Goal: Task Accomplishment & Management: Use online tool/utility

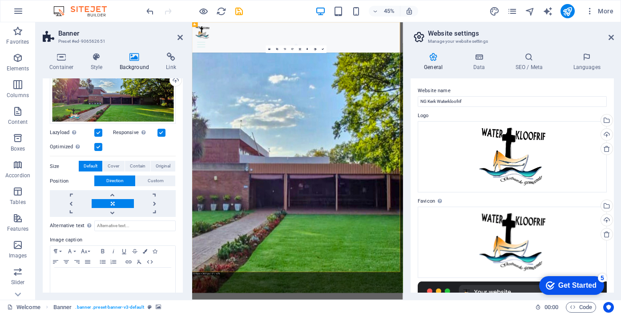
scroll to position [99, 0]
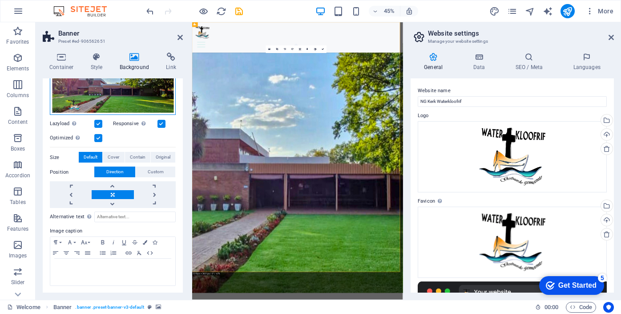
click at [153, 97] on div "Drag files here, click to choose files or select files from Files or our free s…" at bounding box center [113, 86] width 126 height 57
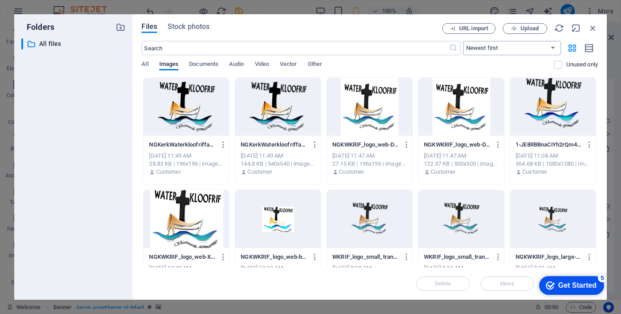
click at [552, 47] on select "Newest first Oldest first Name (A-Z) Name (Z-A) Size (0-9) Size (9-0) Resolutio…" at bounding box center [512, 48] width 98 height 14
select select "oldest_first"
click at [463, 41] on select "Newest first Oldest first Name (A-Z) Name (Z-A) Size (0-9) Size (9-0) Resolutio…" at bounding box center [512, 48] width 98 height 14
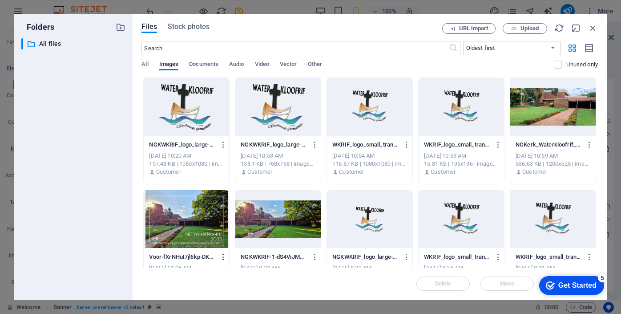
click at [224, 255] on icon "button" at bounding box center [223, 257] width 8 height 8
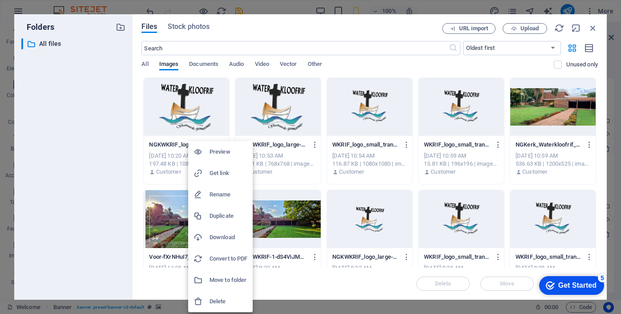
click at [217, 300] on h6 "Delete" at bounding box center [228, 301] width 38 height 11
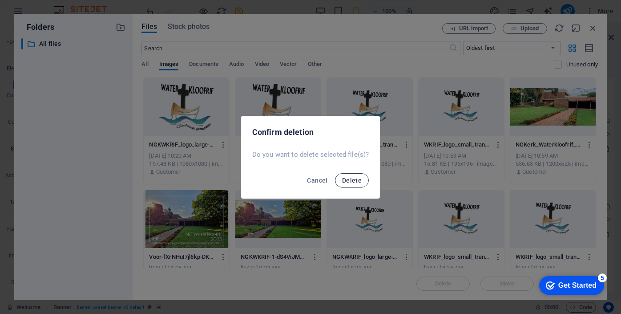
click at [358, 178] on span "Delete" at bounding box center [352, 180] width 20 height 7
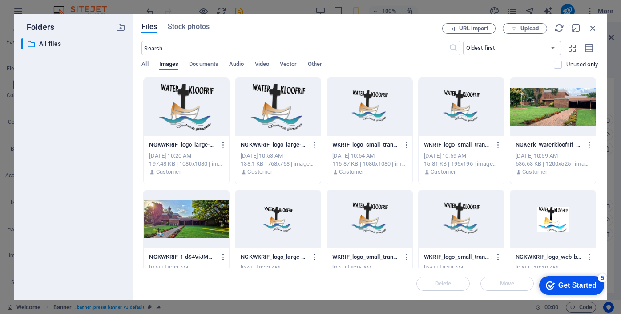
click at [314, 255] on icon "button" at bounding box center [315, 257] width 8 height 8
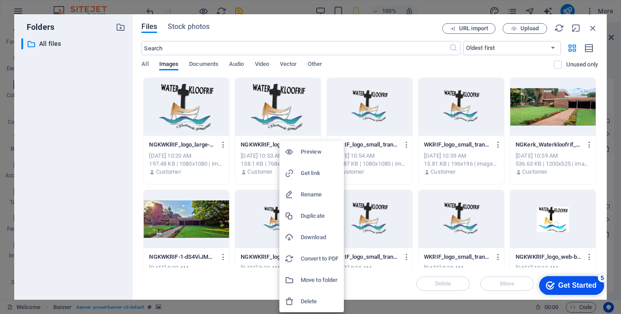
click at [313, 298] on h6 "Delete" at bounding box center [320, 301] width 38 height 11
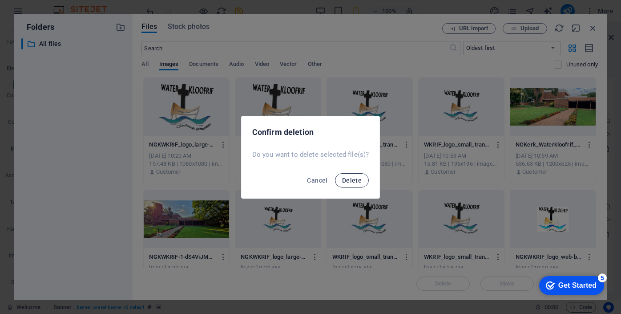
click at [358, 178] on span "Delete" at bounding box center [352, 180] width 20 height 7
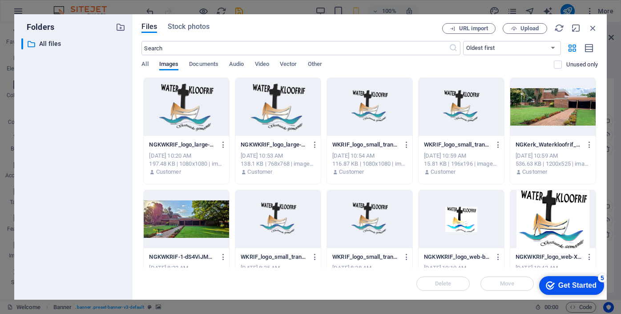
click at [215, 109] on div at bounding box center [186, 107] width 85 height 58
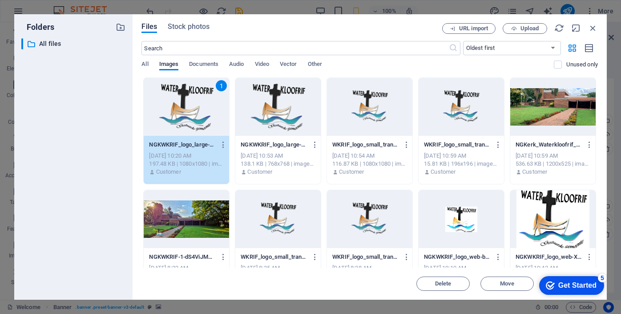
click at [306, 109] on div at bounding box center [277, 107] width 85 height 58
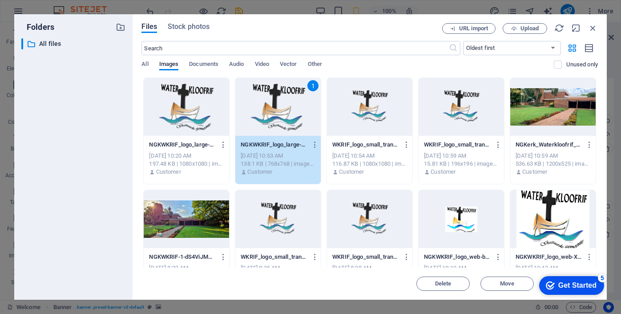
click at [389, 112] on div at bounding box center [369, 107] width 85 height 58
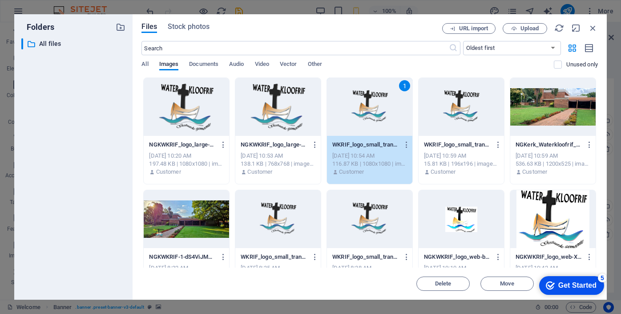
click at [211, 105] on div at bounding box center [186, 107] width 85 height 58
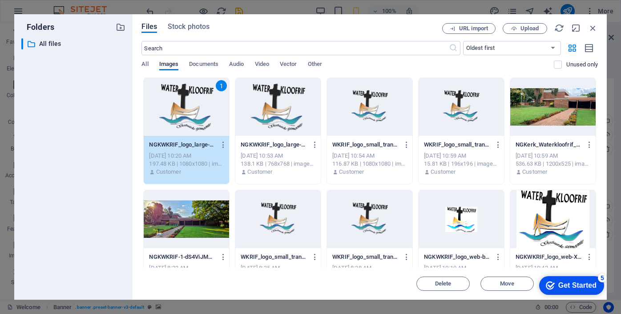
click at [425, 129] on div at bounding box center [461, 107] width 85 height 58
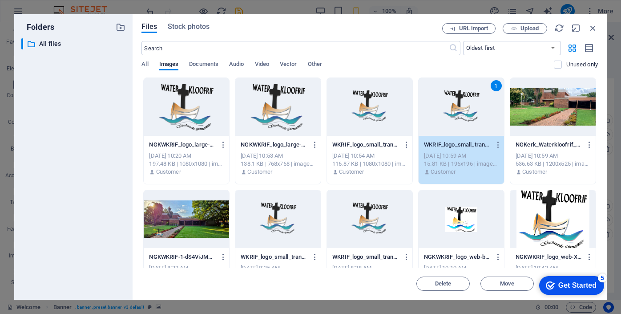
click at [206, 117] on div at bounding box center [186, 107] width 85 height 58
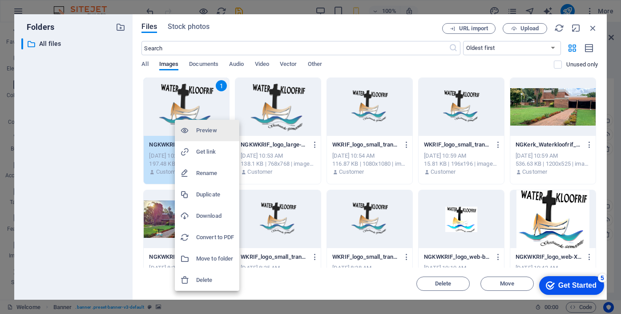
click at [209, 278] on h6 "Delete" at bounding box center [215, 279] width 38 height 11
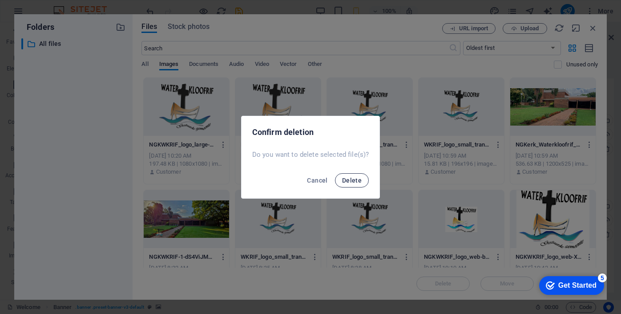
click at [344, 178] on span "Delete" at bounding box center [352, 180] width 20 height 7
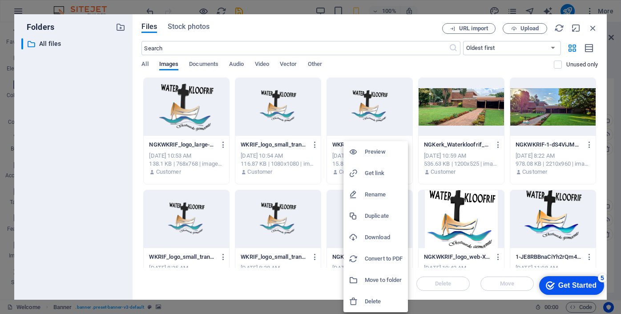
click at [378, 299] on h6 "Delete" at bounding box center [384, 301] width 38 height 11
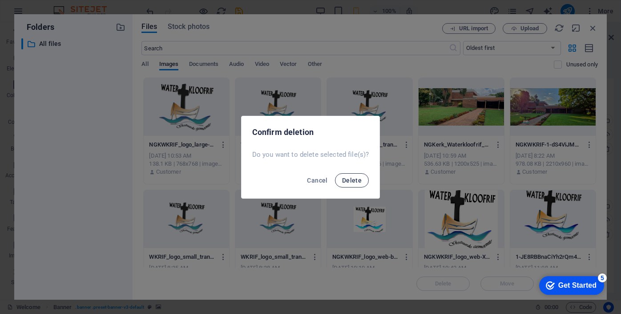
click at [346, 178] on span "Delete" at bounding box center [352, 180] width 20 height 7
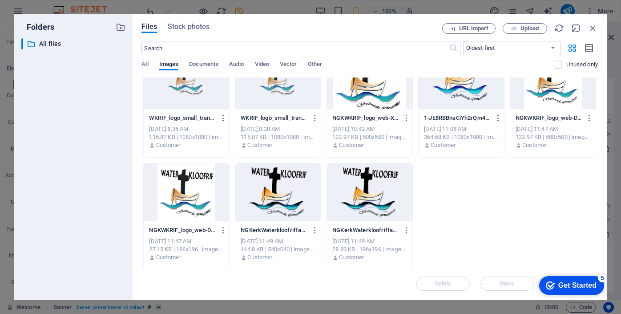
scroll to position [141, 0]
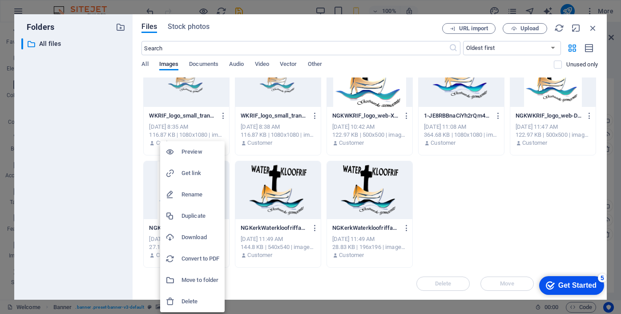
click at [428, 175] on div at bounding box center [310, 157] width 621 height 314
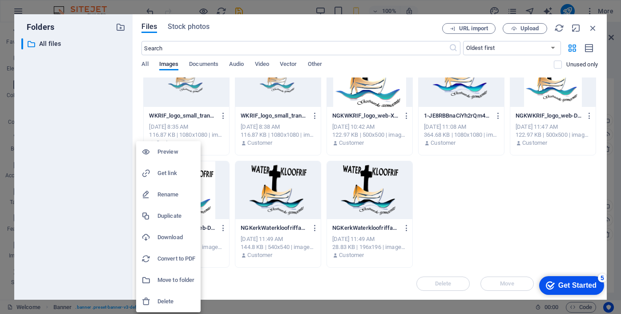
click at [170, 298] on h6 "Delete" at bounding box center [176, 301] width 38 height 11
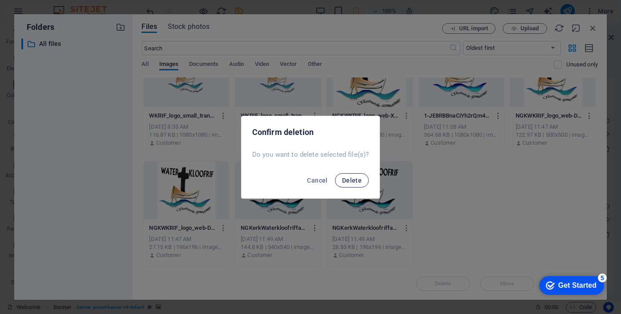
click at [362, 175] on button "Delete" at bounding box center [352, 180] width 34 height 14
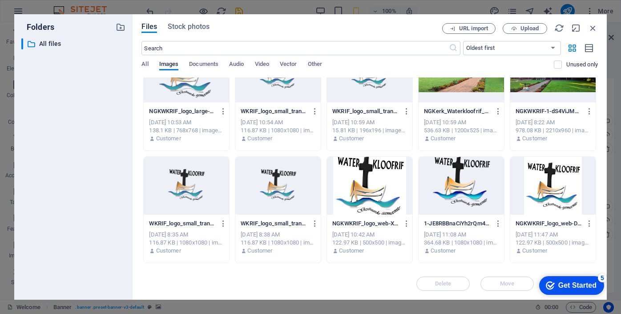
scroll to position [0, 0]
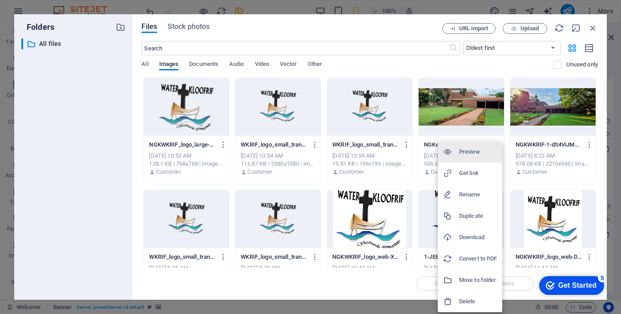
click at [468, 299] on h6 "Delete" at bounding box center [478, 301] width 38 height 11
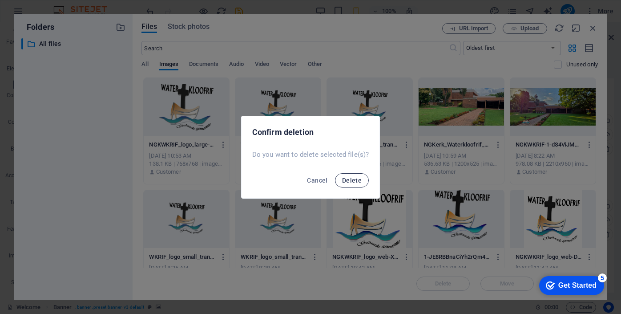
click at [348, 179] on span "Delete" at bounding box center [352, 180] width 20 height 7
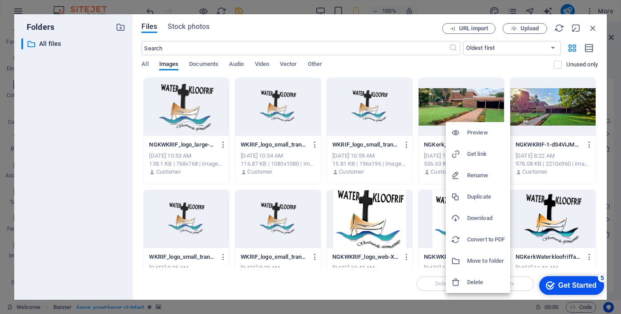
click at [472, 282] on h6 "Delete" at bounding box center [486, 282] width 38 height 11
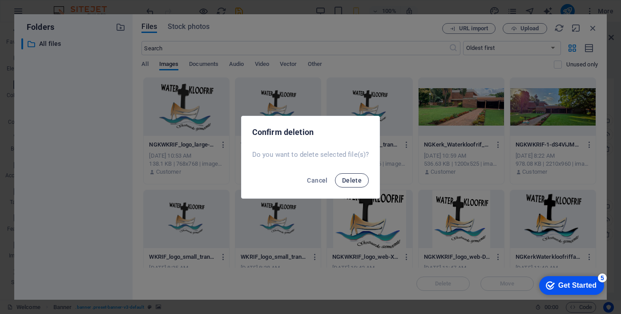
click at [340, 177] on button "Delete" at bounding box center [352, 180] width 34 height 14
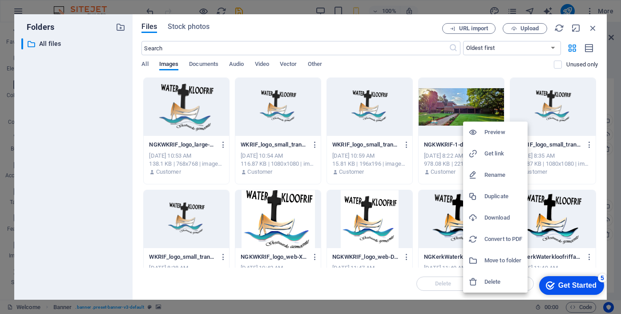
click at [493, 280] on h6 "Delete" at bounding box center [503, 281] width 38 height 11
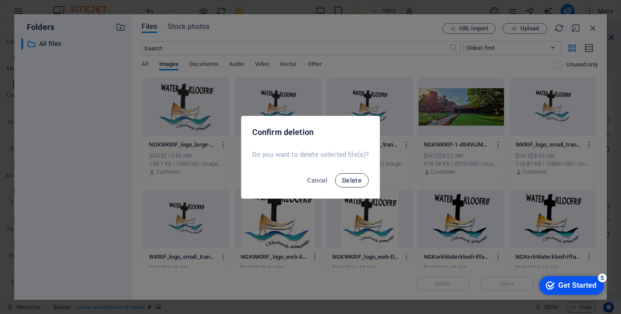
click at [351, 179] on span "Delete" at bounding box center [352, 180] width 20 height 7
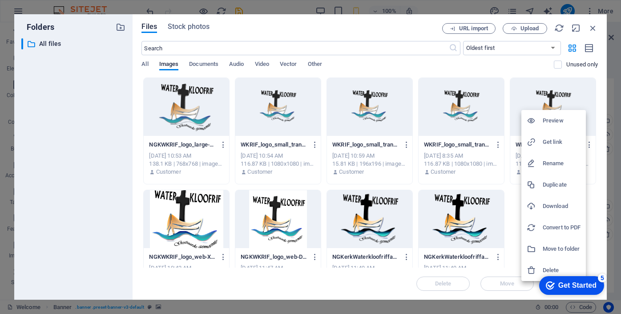
click at [542, 270] on div at bounding box center [535, 270] width 16 height 9
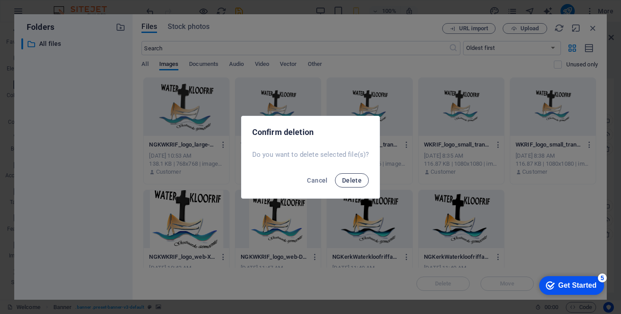
click at [353, 178] on span "Delete" at bounding box center [352, 180] width 20 height 7
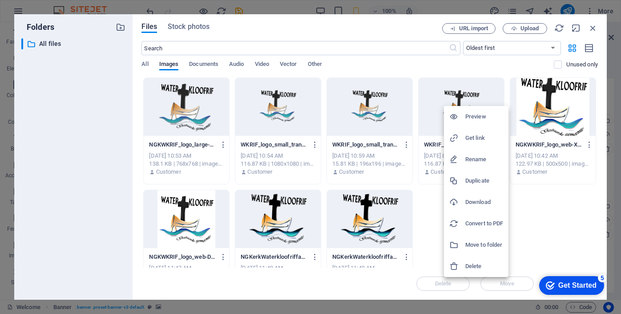
click at [476, 266] on h6 "Delete" at bounding box center [484, 266] width 38 height 11
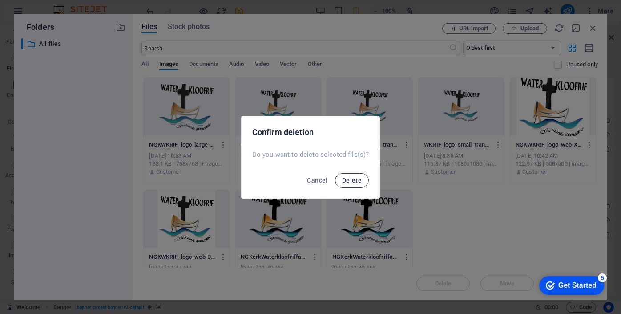
click at [358, 179] on span "Delete" at bounding box center [352, 180] width 20 height 7
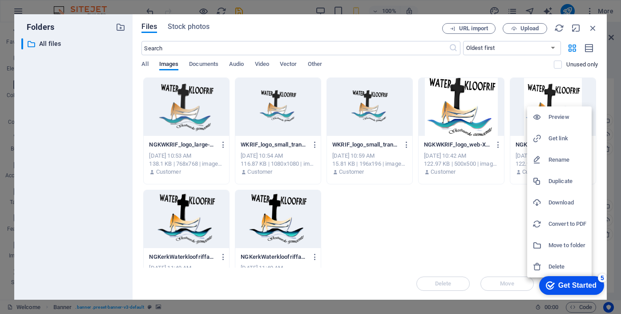
click at [553, 262] on h6 "Delete" at bounding box center [567, 266] width 38 height 11
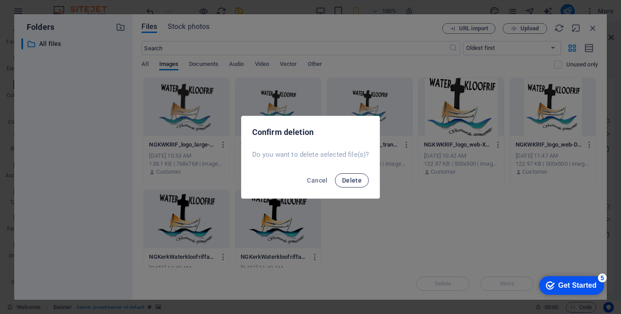
click at [347, 180] on span "Delete" at bounding box center [352, 180] width 20 height 7
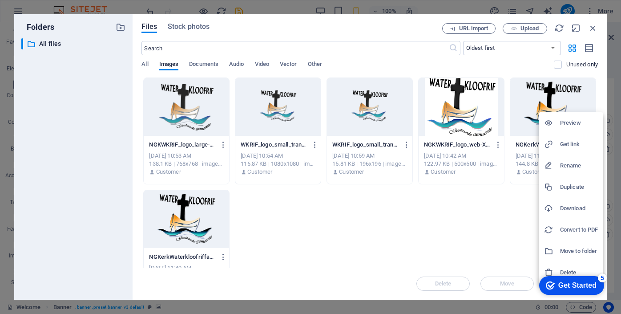
click at [573, 269] on h6 "Delete" at bounding box center [579, 272] width 38 height 11
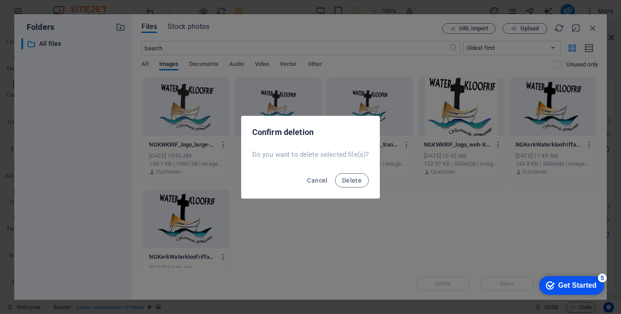
click at [387, 214] on div "Confirm deletion Do you want to delete selected file(s)? Cancel Delete" at bounding box center [310, 157] width 621 height 314
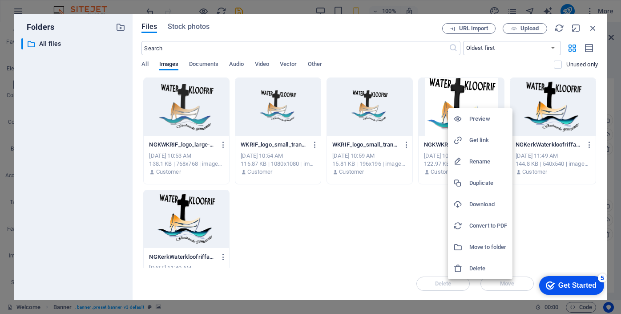
click at [476, 269] on h6 "Delete" at bounding box center [488, 268] width 38 height 11
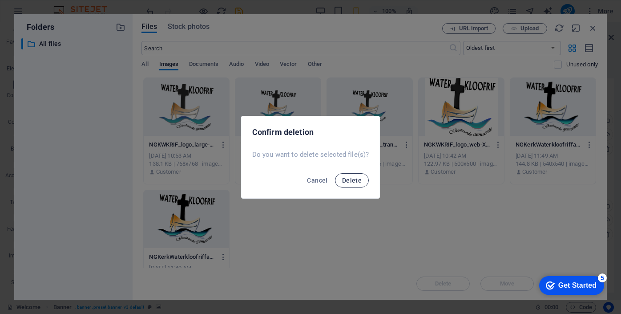
click at [354, 181] on span "Delete" at bounding box center [352, 180] width 20 height 7
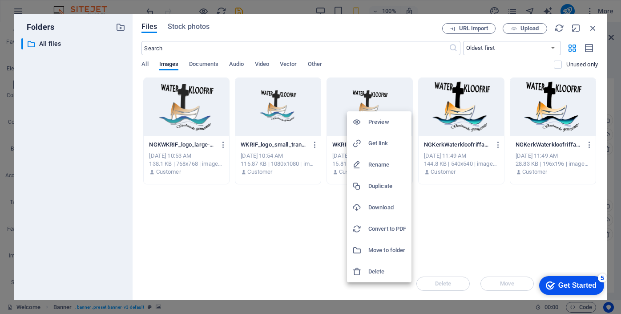
click at [372, 270] on h6 "Delete" at bounding box center [387, 271] width 38 height 11
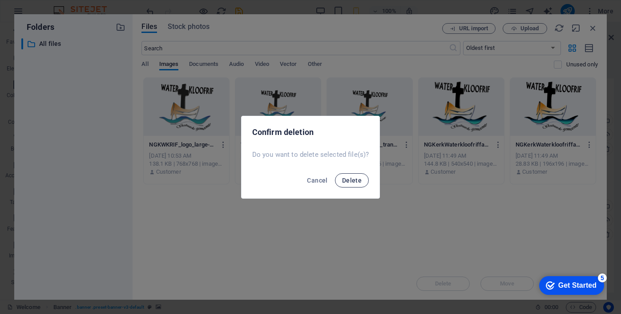
click at [358, 179] on span "Delete" at bounding box center [352, 180] width 20 height 7
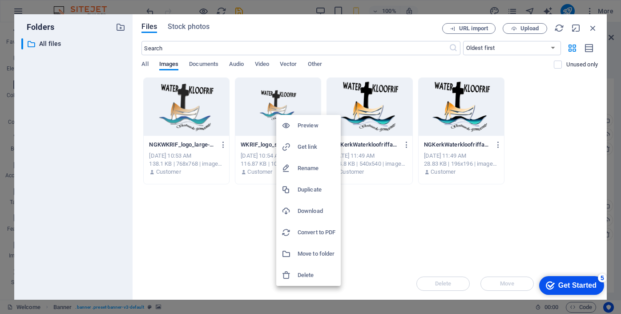
click at [306, 276] on h6 "Delete" at bounding box center [317, 275] width 38 height 11
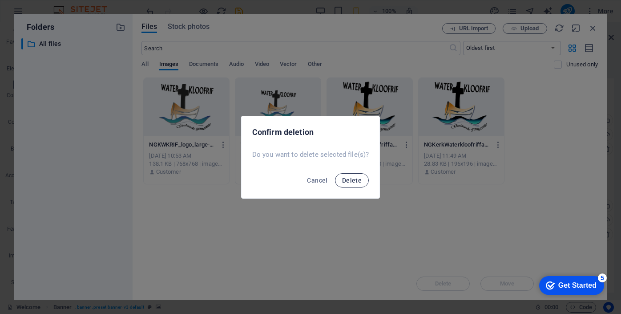
click at [352, 177] on span "Delete" at bounding box center [352, 180] width 20 height 7
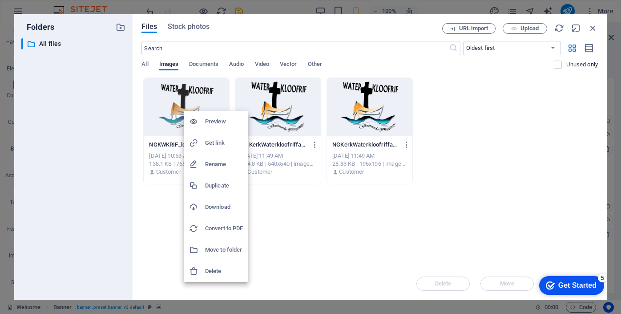
click at [217, 268] on h6 "Delete" at bounding box center [224, 271] width 38 height 11
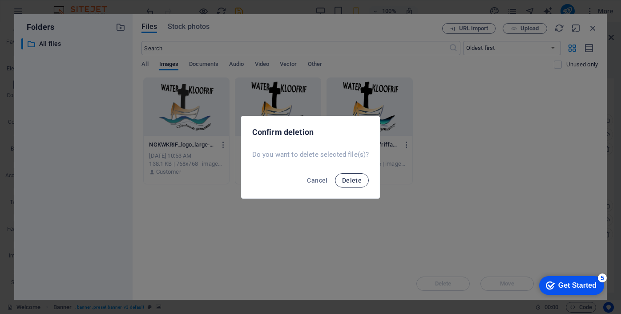
click at [352, 184] on button "Delete" at bounding box center [352, 180] width 34 height 14
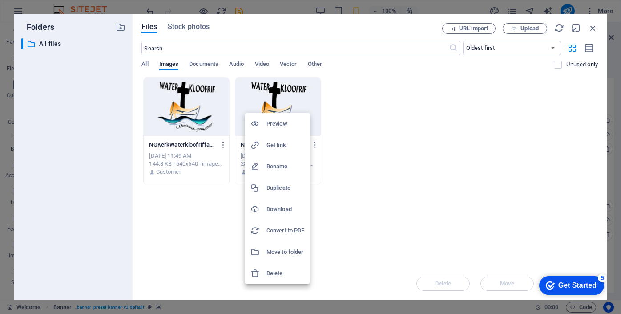
click at [282, 273] on h6 "Delete" at bounding box center [285, 273] width 38 height 11
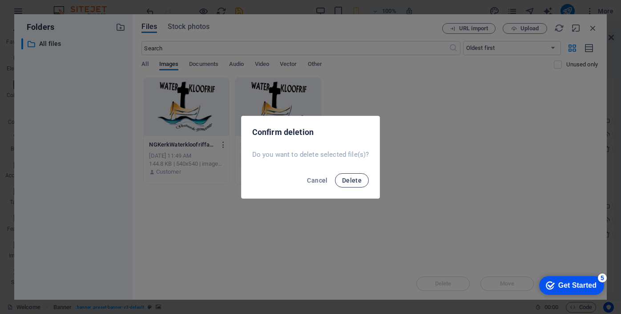
click at [351, 181] on span "Delete" at bounding box center [352, 180] width 20 height 7
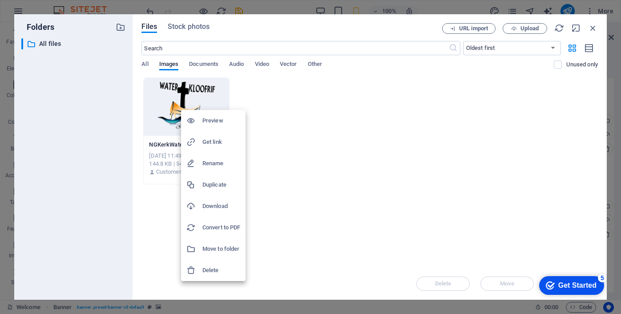
click at [211, 271] on h6 "Delete" at bounding box center [221, 270] width 38 height 11
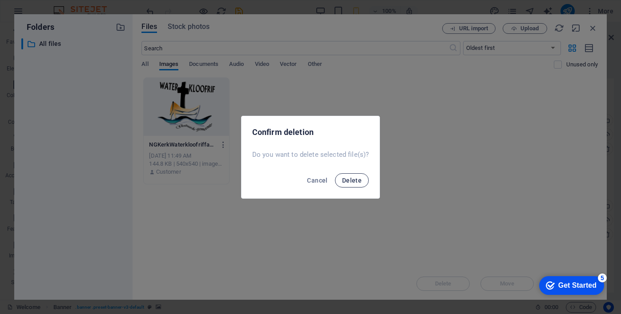
click at [348, 180] on span "Delete" at bounding box center [352, 180] width 20 height 7
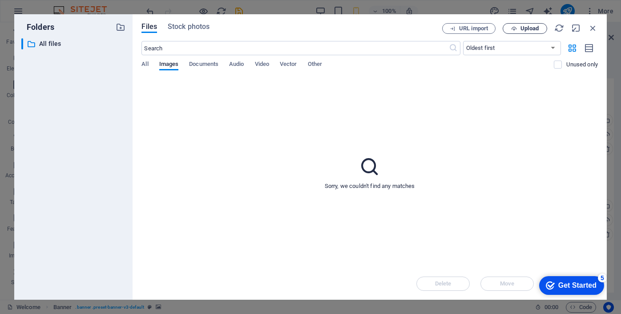
click at [520, 31] on span "Upload" at bounding box center [529, 28] width 18 height 5
click at [533, 30] on span "Upload" at bounding box center [529, 28] width 18 height 5
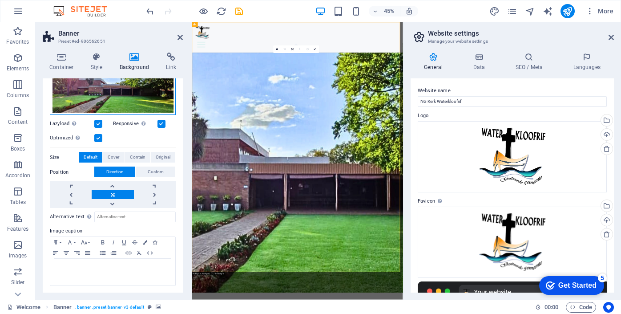
click at [111, 101] on div "Drag files here, click to choose files or select files from Files or our free s…" at bounding box center [113, 86] width 126 height 57
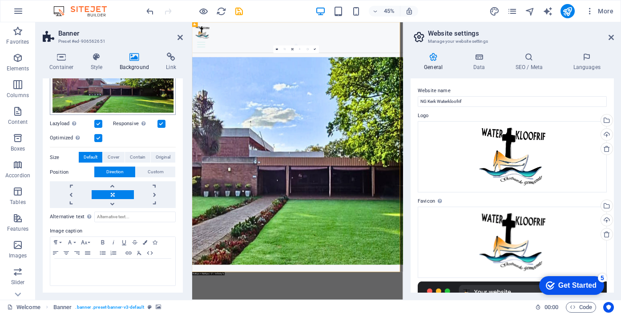
select select "oldest_first"
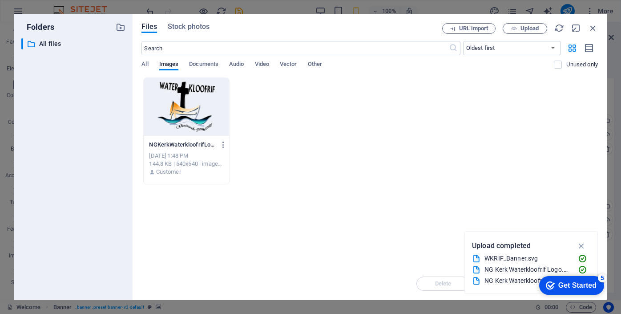
click at [330, 125] on div "NGKerkWaterkloofrifLogo-goXYGJ1qxhxMjXoxi-NgoQ.png NGKerkWaterkloofrifLogo-goXY…" at bounding box center [369, 130] width 456 height 107
click at [367, 144] on div "NGKerkWaterkloofrifLogo-goXYGJ1qxhxMjXoxi-NgoQ.png NGKerkWaterkloofrifLogo-goXY…" at bounding box center [369, 130] width 456 height 107
click at [224, 144] on icon "button" at bounding box center [223, 145] width 8 height 8
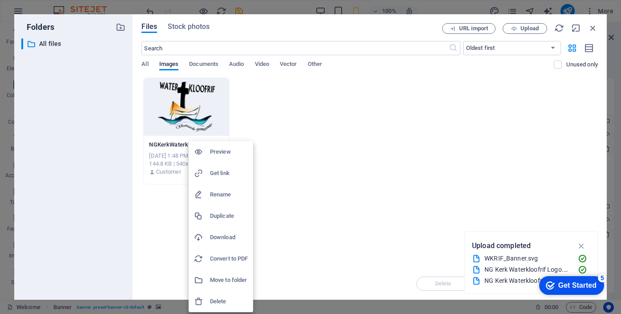
click at [221, 300] on h6 "Delete" at bounding box center [229, 301] width 38 height 11
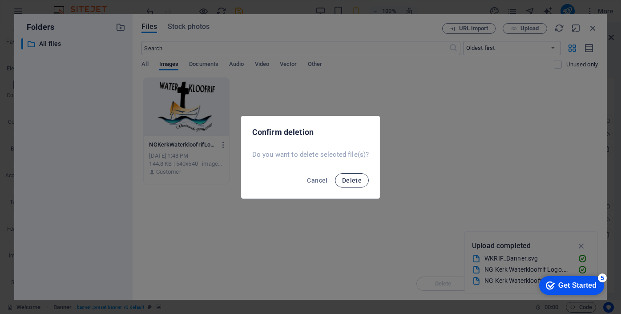
click at [346, 178] on span "Delete" at bounding box center [352, 180] width 20 height 7
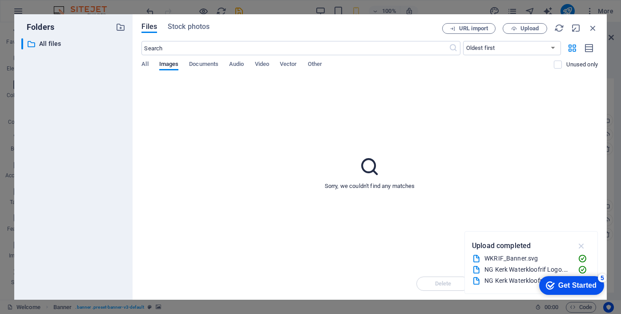
click at [582, 246] on icon "button" at bounding box center [581, 246] width 10 height 10
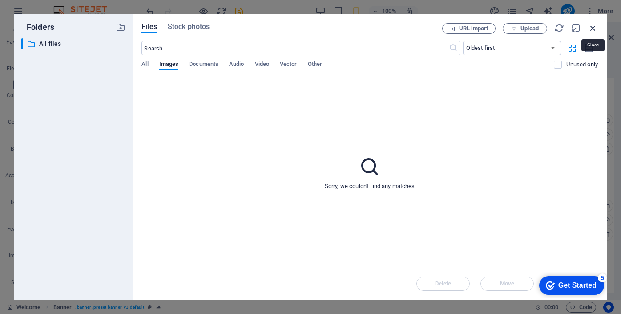
click at [592, 28] on icon "button" at bounding box center [593, 28] width 10 height 10
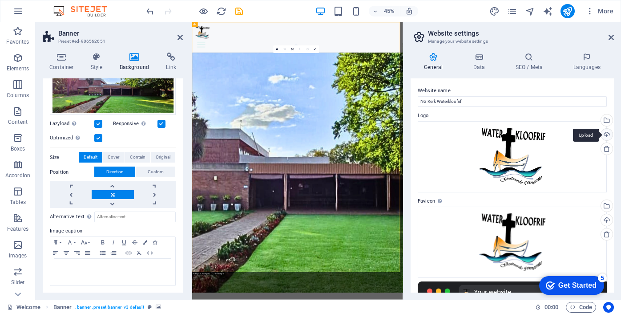
click at [605, 132] on div "Upload" at bounding box center [605, 135] width 13 height 13
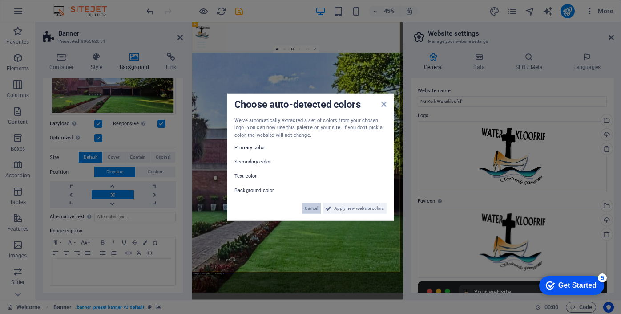
click at [316, 208] on span "Cancel" at bounding box center [311, 208] width 13 height 11
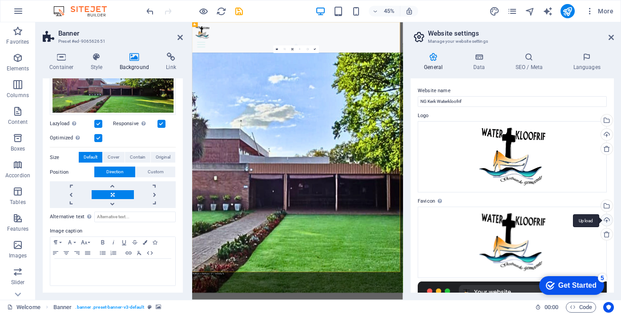
click at [605, 219] on div "Upload" at bounding box center [605, 220] width 13 height 13
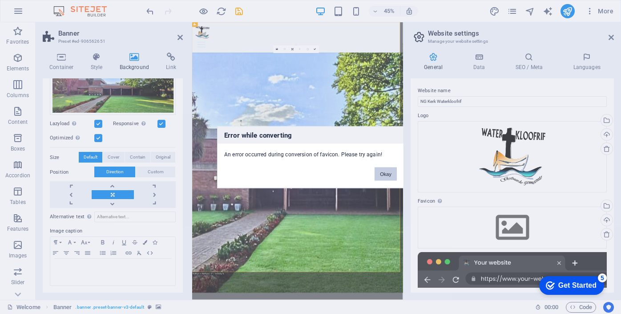
click at [386, 173] on button "Okay" at bounding box center [385, 173] width 22 height 13
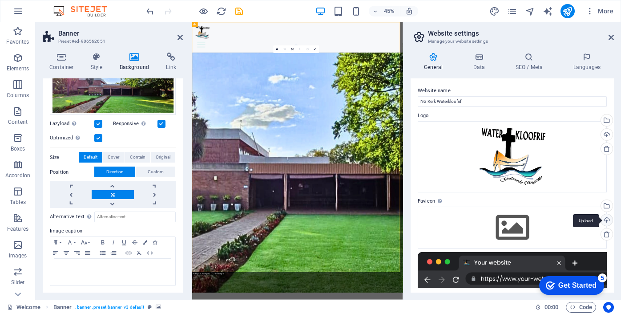
click at [606, 221] on div "Upload" at bounding box center [605, 220] width 13 height 13
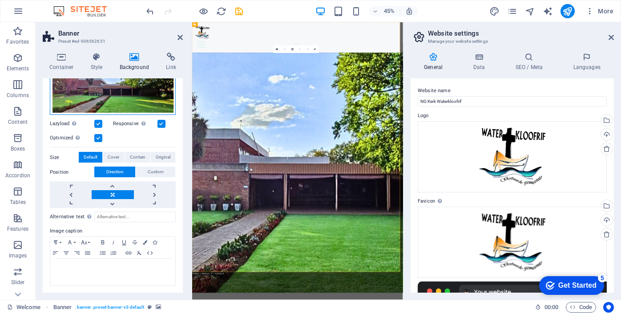
click at [117, 104] on div "Drag files here, click to choose files or select files from Files or our free s…" at bounding box center [113, 86] width 126 height 57
select select "oldest_first"
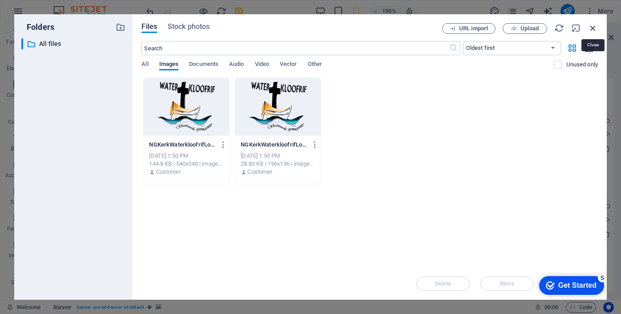
click at [592, 28] on icon "button" at bounding box center [593, 28] width 10 height 10
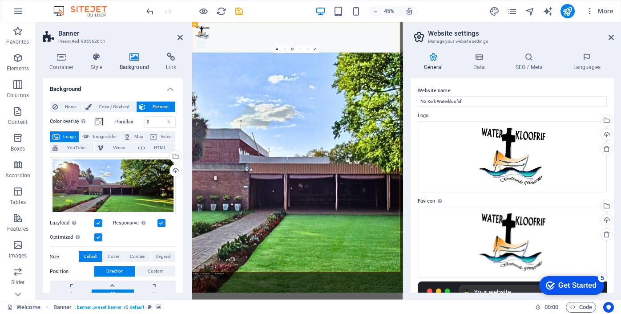
click at [64, 135] on span "Image" at bounding box center [69, 136] width 14 height 11
click at [174, 170] on div "Upload" at bounding box center [174, 171] width 13 height 13
drag, startPoint x: 221, startPoint y: 42, endPoint x: 404, endPoint y: 34, distance: 183.4
click at [404, 34] on div "Welkom Wie is ons What we do Inligting Kontak" at bounding box center [426, 56] width 468 height 68
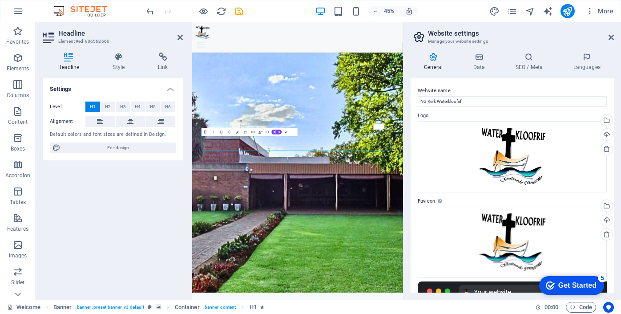
click at [154, 5] on div at bounding box center [195, 11] width 100 height 14
click at [151, 9] on icon "undo" at bounding box center [150, 11] width 10 height 10
copy span "​NG Kerk Waterkloofrif"
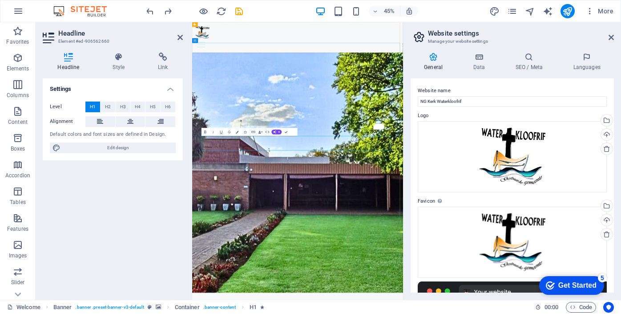
drag, startPoint x: 289, startPoint y: 47, endPoint x: 443, endPoint y: 37, distance: 155.1
click at [443, 61] on div at bounding box center [426, 71] width 454 height 21
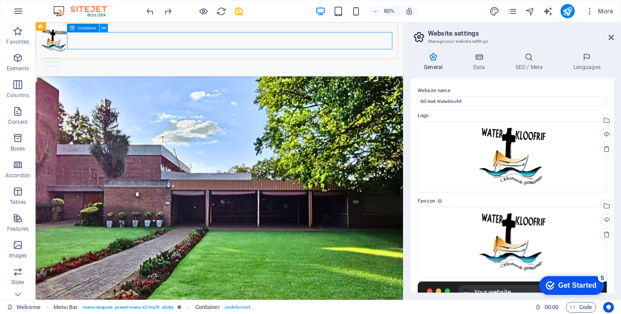
click at [103, 27] on icon at bounding box center [103, 28] width 4 height 8
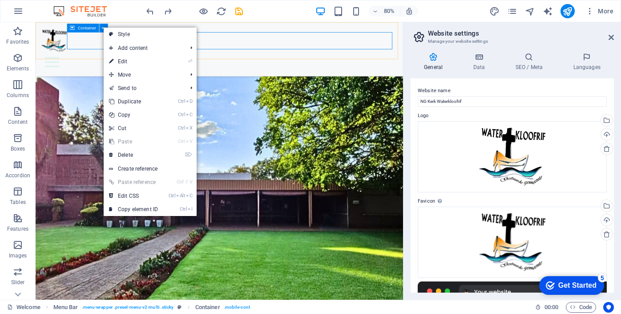
click at [87, 61] on div at bounding box center [265, 71] width 445 height 21
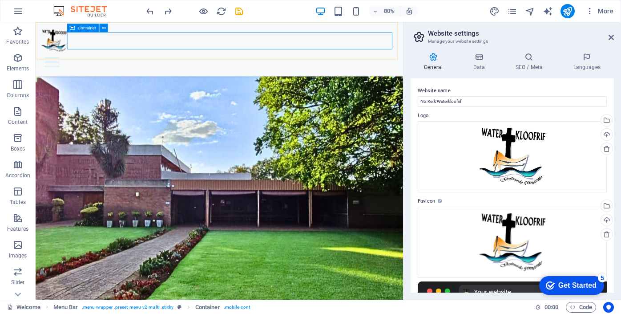
click at [73, 28] on icon at bounding box center [72, 28] width 5 height 8
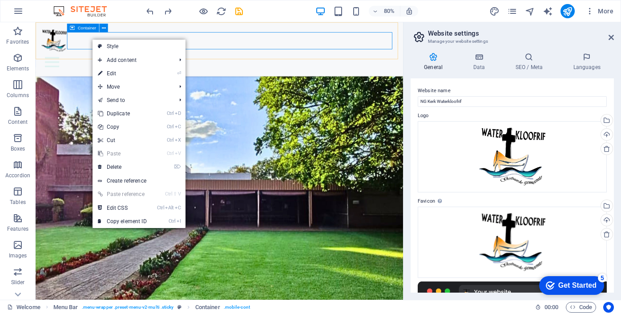
click at [95, 61] on div at bounding box center [265, 71] width 445 height 21
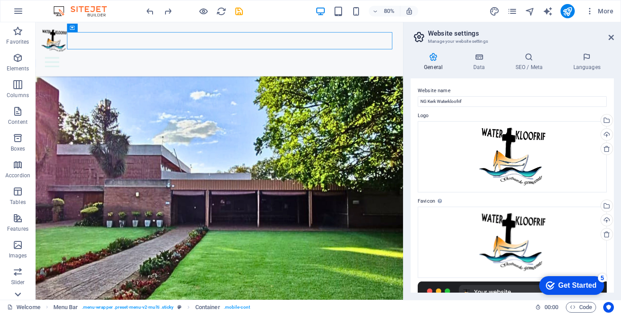
click at [19, 297] on icon at bounding box center [18, 294] width 12 height 12
click at [17, 60] on icon "button" at bounding box center [17, 57] width 11 height 11
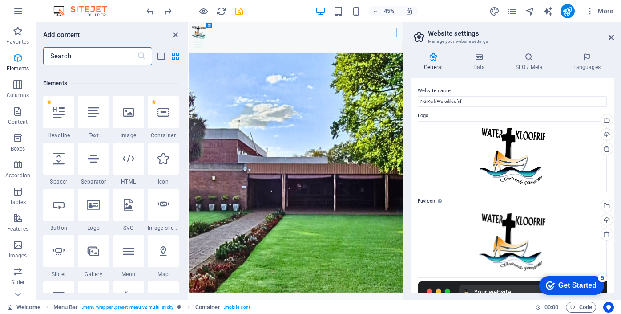
scroll to position [95, 0]
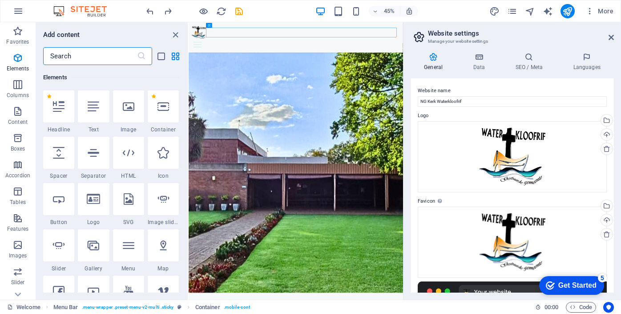
click at [60, 104] on icon at bounding box center [59, 107] width 12 height 12
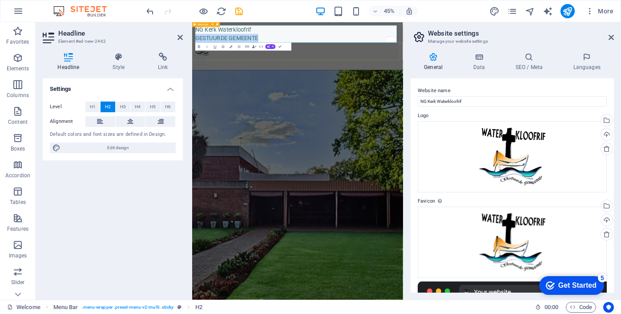
drag, startPoint x: 344, startPoint y: 56, endPoint x: 194, endPoint y: 59, distance: 149.5
click at [195, 59] on div "NG [DEMOGRAPHIC_DATA] Waterkloofrif ‌GESTUURDE GEMEENTE [GEOGRAPHIC_DATA] is on…" at bounding box center [426, 75] width 468 height 106
click at [121, 106] on span "H3" at bounding box center [123, 106] width 6 height 11
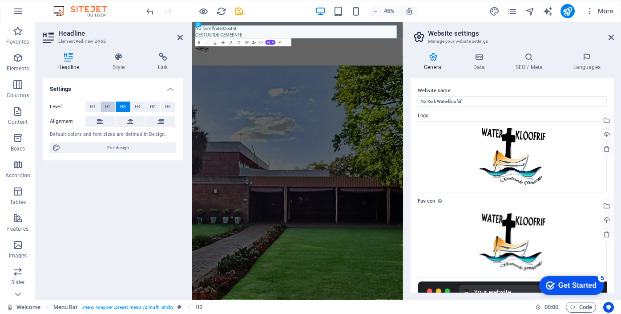
click at [109, 109] on span "H2" at bounding box center [108, 106] width 6 height 11
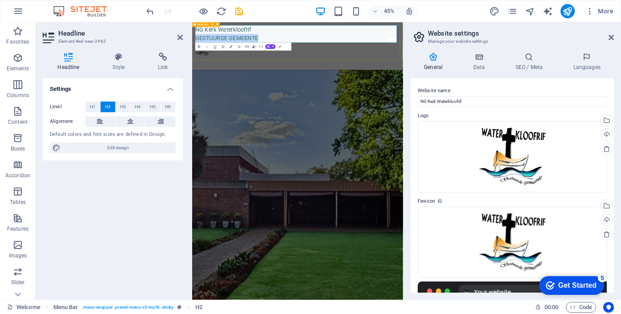
drag, startPoint x: 343, startPoint y: 61, endPoint x: 194, endPoint y: 65, distance: 148.6
click at [195, 65] on div "NG [DEMOGRAPHIC_DATA] Waterkloofrif ‌GESTUURDE GEMEENTE [GEOGRAPHIC_DATA] is on…" at bounding box center [426, 75] width 468 height 106
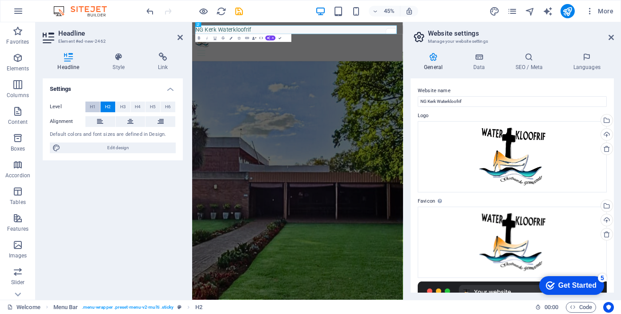
click at [91, 104] on span "H1" at bounding box center [93, 106] width 6 height 11
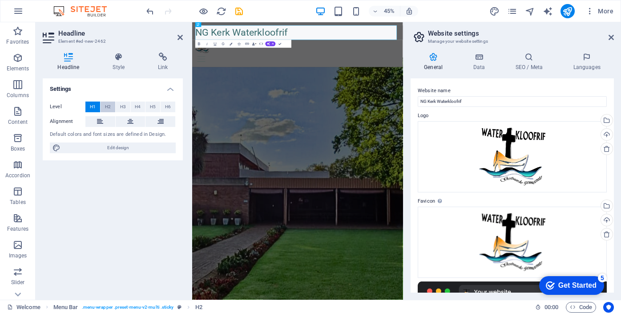
click at [107, 108] on span "H2" at bounding box center [108, 106] width 6 height 11
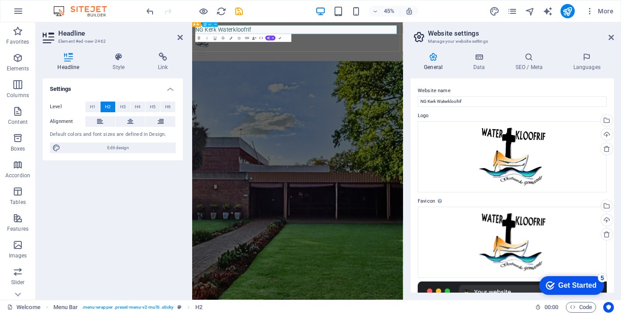
click at [354, 33] on h2 "NG Kerk Waterkloofrif" at bounding box center [426, 38] width 454 height 19
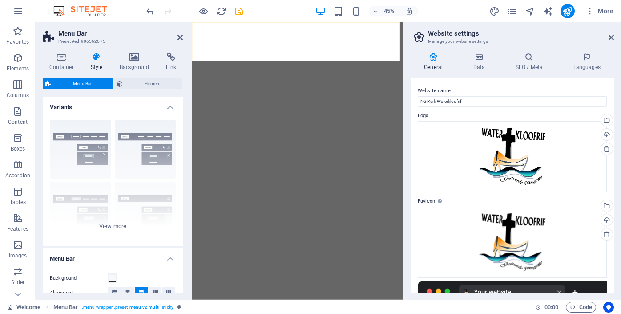
select select "rem"
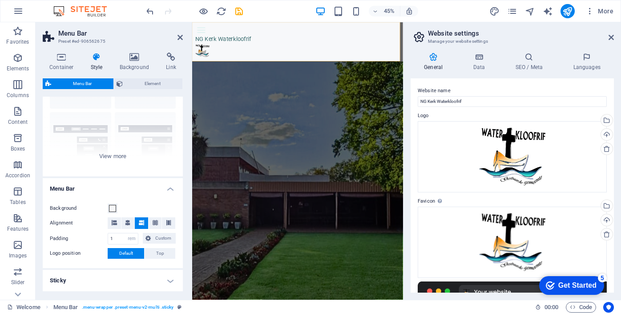
scroll to position [61, 0]
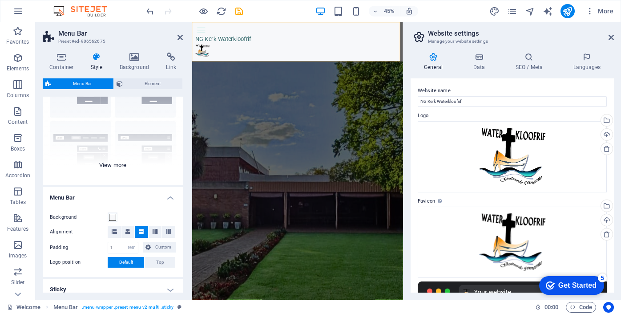
click at [125, 165] on div "Border Centered Default Fixed Loki Trigger Wide XXL" at bounding box center [113, 118] width 140 height 133
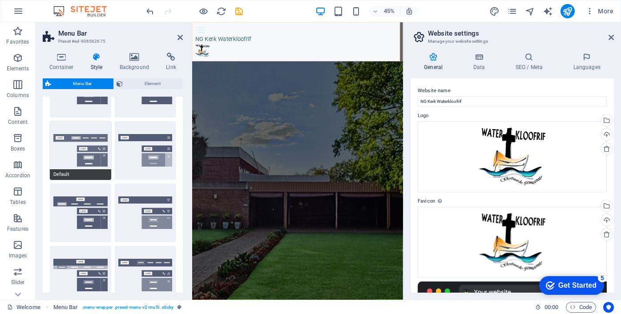
click at [89, 137] on button "Default" at bounding box center [80, 150] width 61 height 59
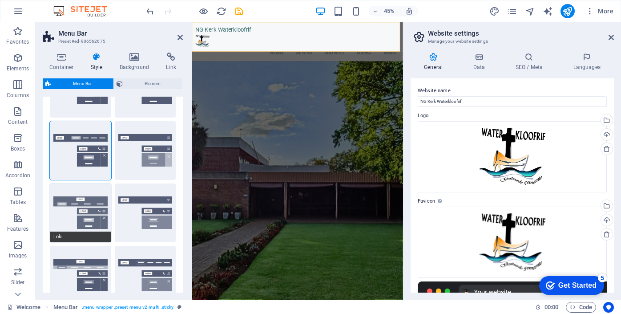
click at [80, 200] on button "Loki" at bounding box center [80, 212] width 61 height 59
type input "0"
select select "DISABLED_OPTION_VALUE"
type input "2"
type input "1"
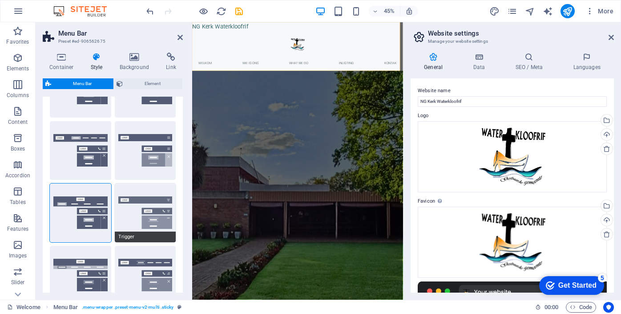
click at [150, 199] on button "Trigger" at bounding box center [145, 212] width 61 height 59
type input "1"
select select "rem"
type input "1"
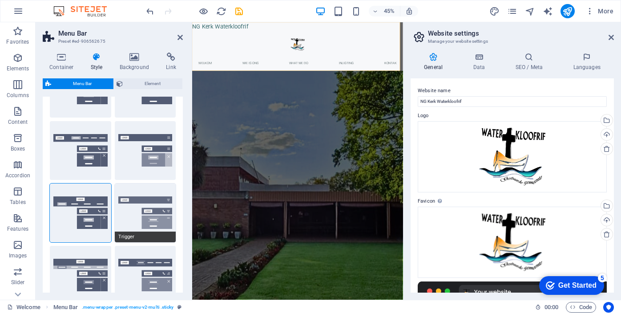
type input "0"
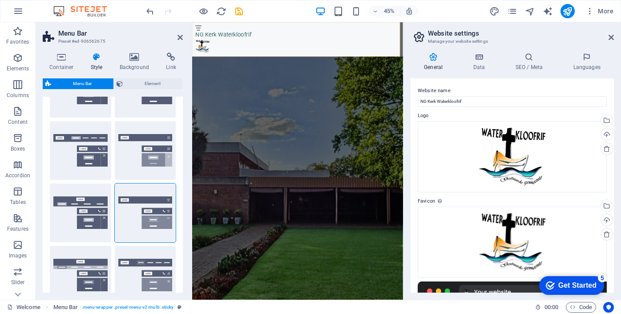
click at [175, 284] on div "Border Centered Default Fixed Loki Trigger Wide XXL" at bounding box center [113, 182] width 140 height 260
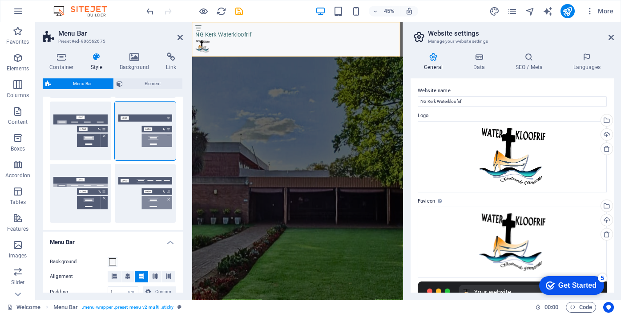
scroll to position [168, 0]
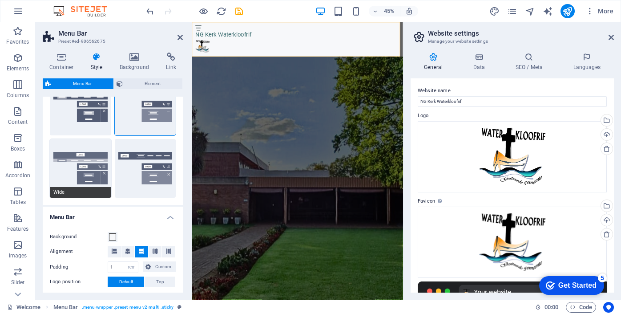
click at [89, 155] on button "Wide" at bounding box center [80, 168] width 61 height 59
type input "0"
type input "2"
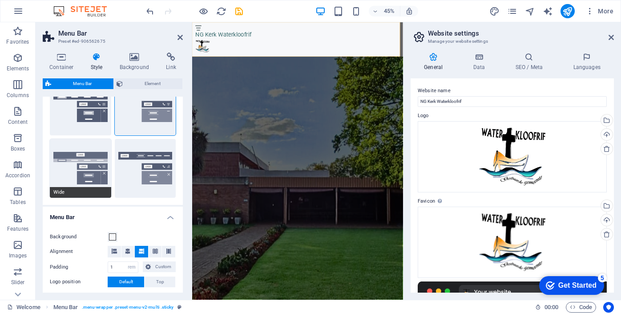
type input "2"
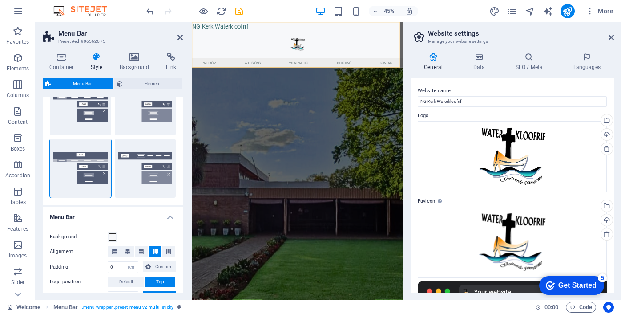
scroll to position [0, 0]
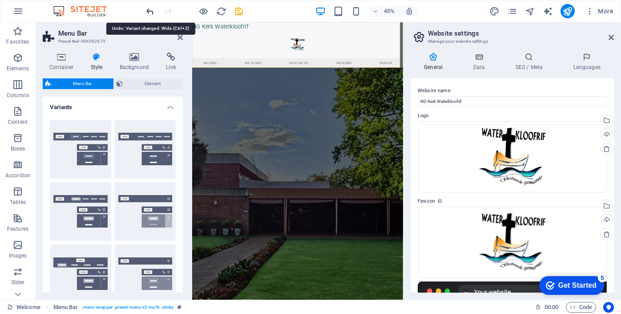
click at [150, 11] on icon "undo" at bounding box center [150, 11] width 10 height 10
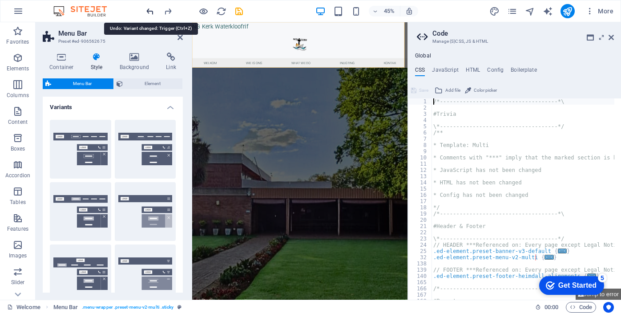
click at [150, 11] on icon "undo" at bounding box center [150, 11] width 10 height 10
type input "0"
select select "DISABLED_OPTION_VALUE"
type input "2"
type input "1"
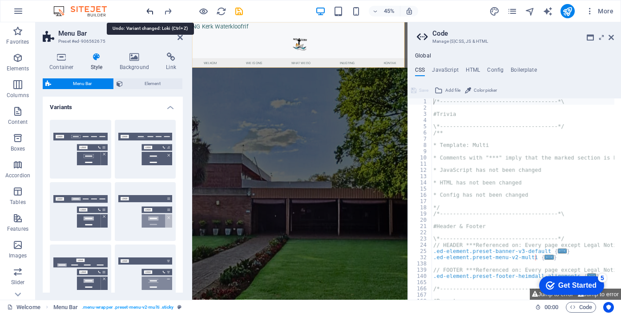
click at [150, 12] on icon "undo" at bounding box center [150, 11] width 10 height 10
type input "1"
click at [150, 12] on icon "undo" at bounding box center [150, 11] width 10 height 10
click at [151, 12] on icon "undo" at bounding box center [150, 11] width 10 height 10
click at [151, 13] on icon "undo" at bounding box center [150, 11] width 10 height 10
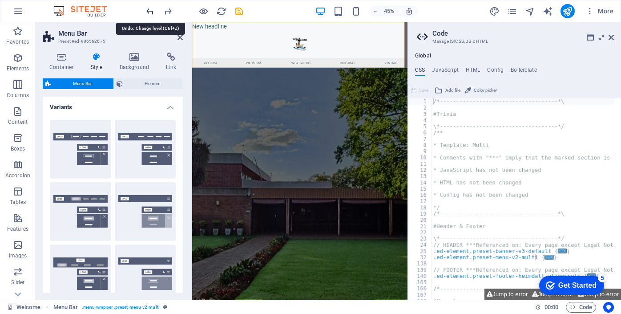
click at [151, 13] on icon "undo" at bounding box center [150, 11] width 10 height 10
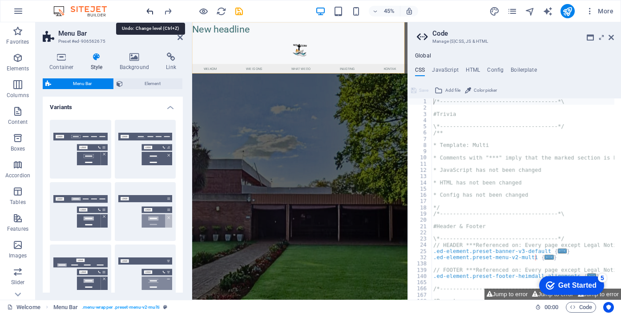
click at [151, 14] on icon "undo" at bounding box center [150, 11] width 10 height 10
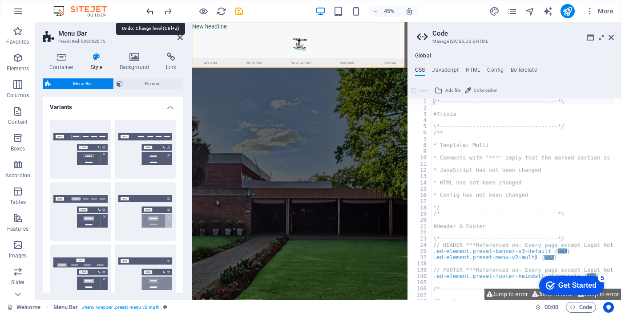
click at [151, 14] on icon "undo" at bounding box center [150, 11] width 10 height 10
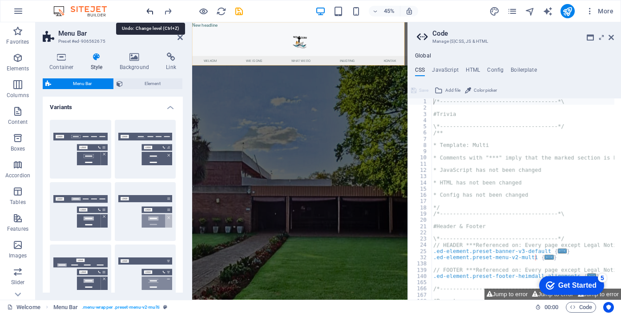
click at [151, 14] on icon "undo" at bounding box center [150, 11] width 10 height 10
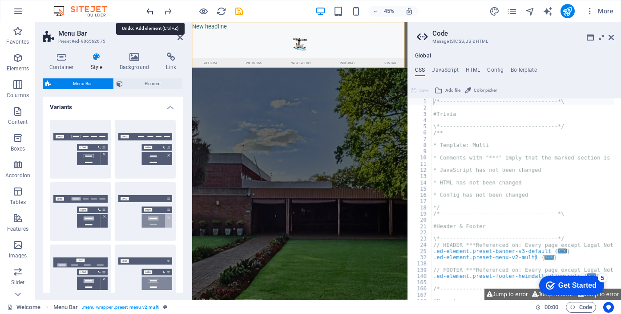
click at [151, 15] on icon "undo" at bounding box center [150, 11] width 10 height 10
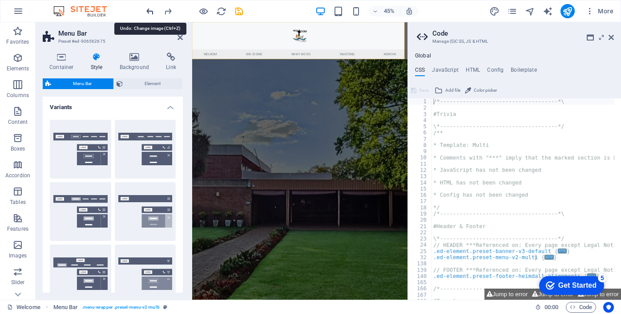
click at [151, 14] on icon "undo" at bounding box center [150, 11] width 10 height 10
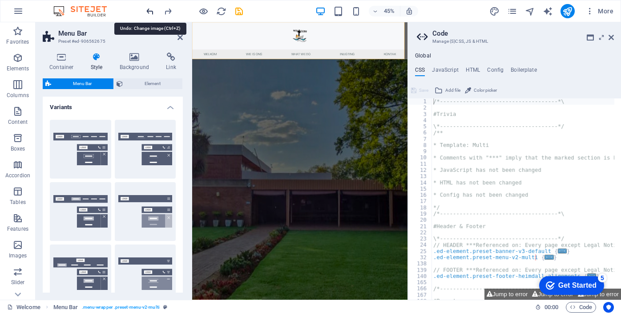
click at [151, 15] on icon "undo" at bounding box center [150, 11] width 10 height 10
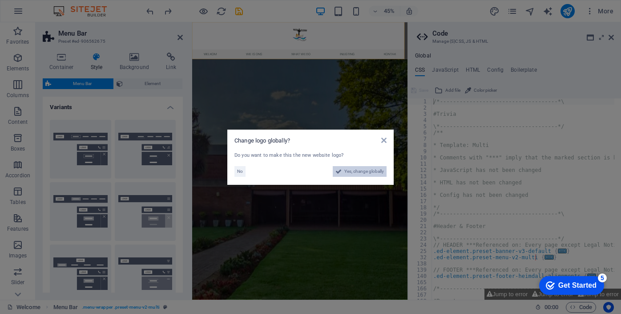
click at [365, 171] on span "Yes, change globally" at bounding box center [364, 171] width 40 height 11
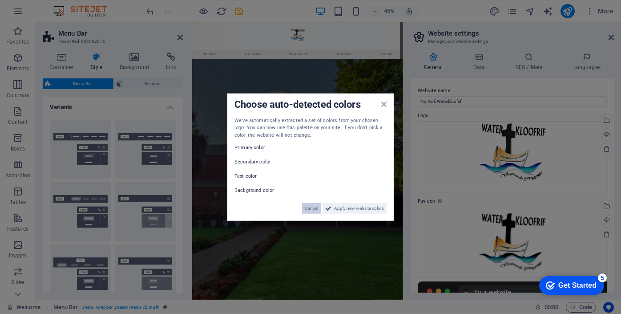
click at [313, 209] on span "Cancel" at bounding box center [311, 208] width 13 height 11
